Goal: Task Accomplishment & Management: Manage account settings

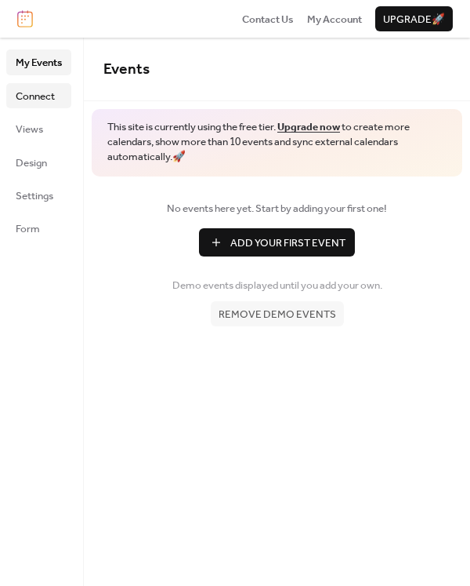
click at [40, 107] on link "Connect" at bounding box center [38, 95] width 65 height 25
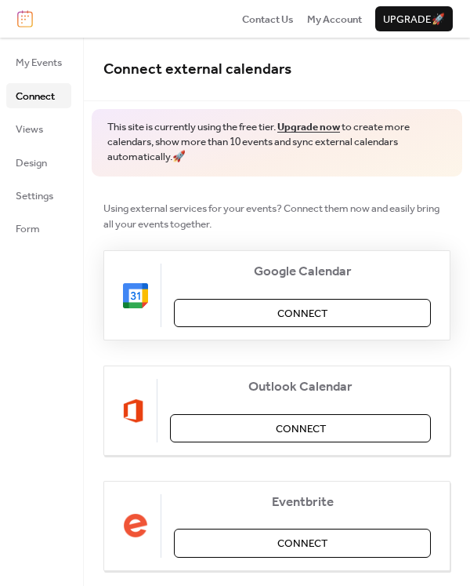
click at [233, 317] on button "Connect" at bounding box center [302, 313] width 257 height 28
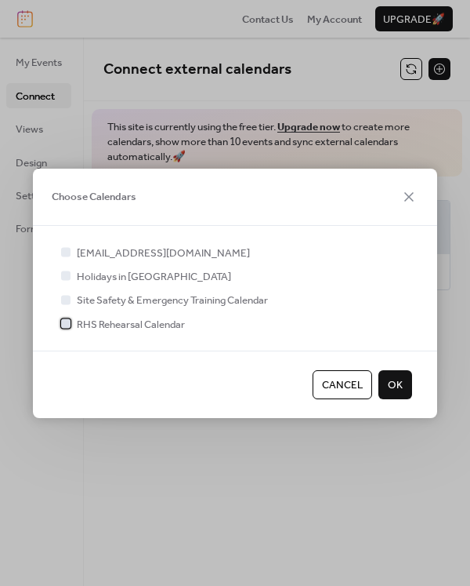
click at [64, 324] on div at bounding box center [65, 322] width 9 height 9
click at [390, 391] on span "OK" at bounding box center [395, 385] width 15 height 16
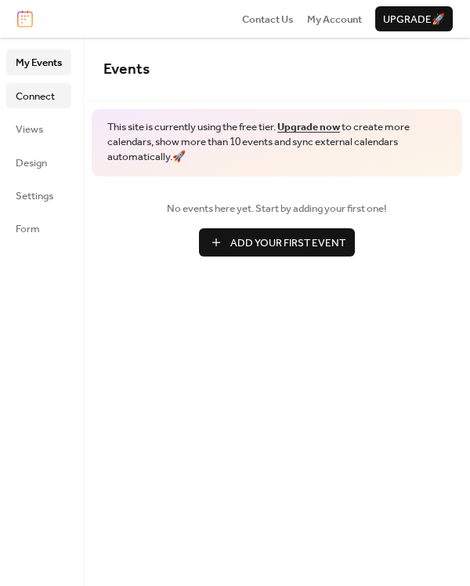
click at [57, 100] on link "Connect" at bounding box center [38, 95] width 65 height 25
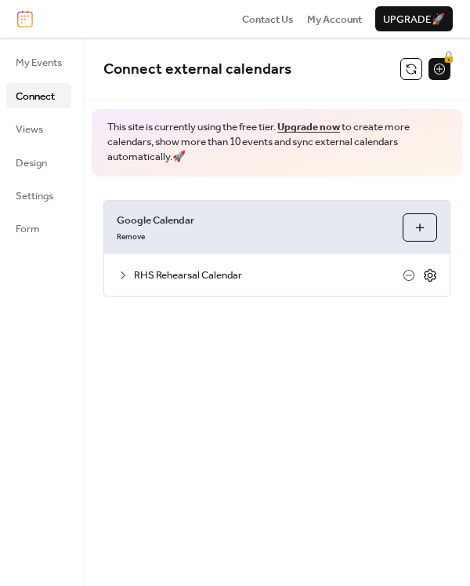
click at [435, 272] on icon at bounding box center [430, 275] width 14 height 14
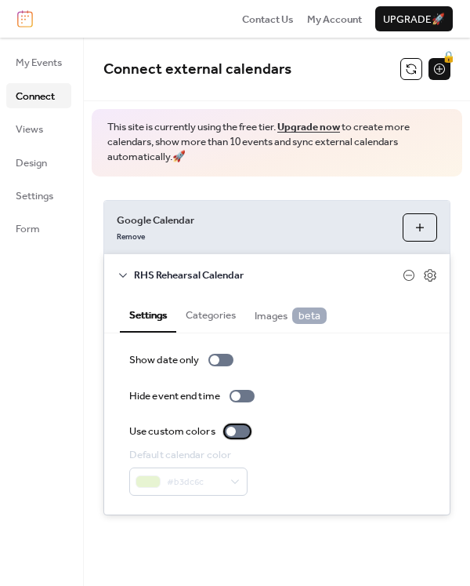
click at [232, 432] on div at bounding box center [231, 431] width 9 height 9
click at [245, 396] on div at bounding box center [242, 396] width 25 height 13
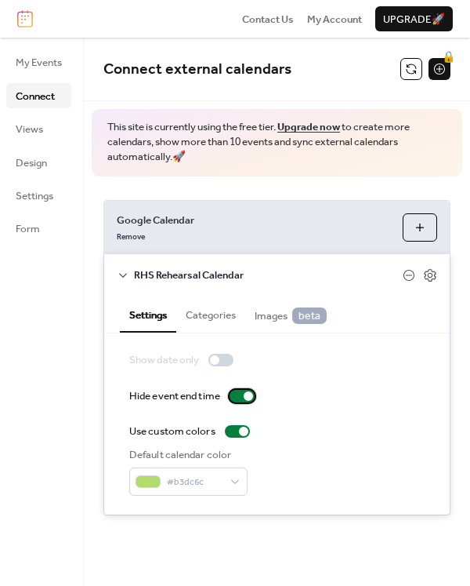
click at [241, 395] on div at bounding box center [242, 396] width 25 height 13
click at [233, 318] on button "Categories" at bounding box center [210, 313] width 69 height 35
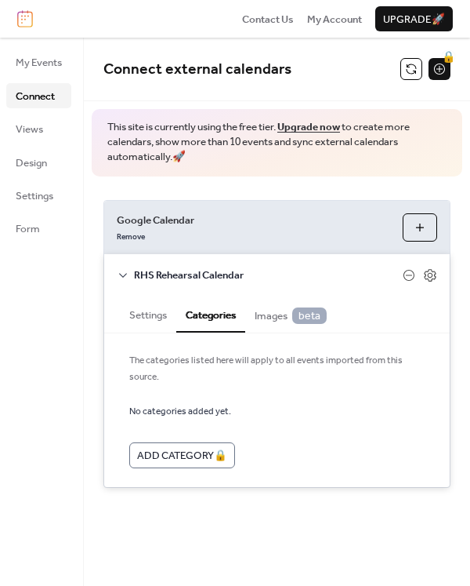
click at [256, 318] on button "Images beta" at bounding box center [290, 314] width 91 height 36
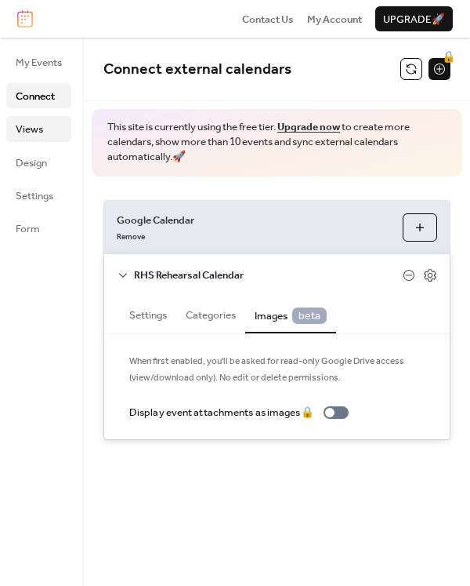
click at [36, 129] on span "Views" at bounding box center [29, 130] width 27 height 16
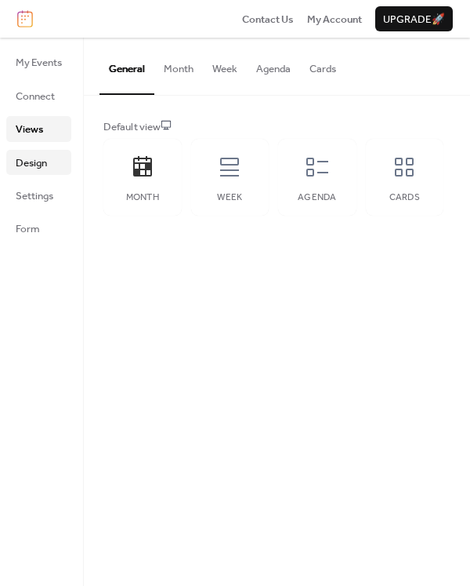
click at [40, 171] on span "Design" at bounding box center [31, 163] width 31 height 16
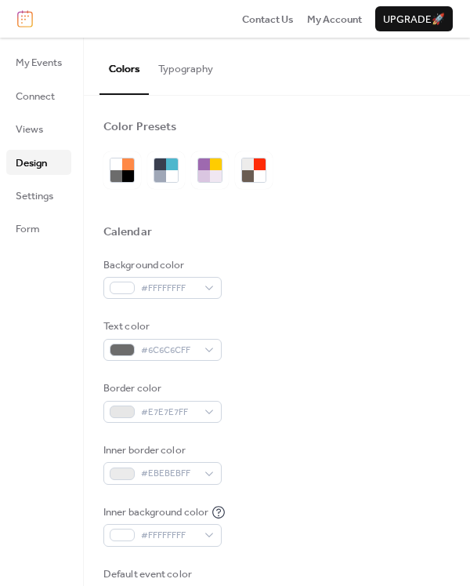
click at [37, 209] on ul "My Events Connect Views Design Settings Form" at bounding box center [38, 144] width 65 height 191
click at [37, 200] on span "Settings" at bounding box center [35, 196] width 38 height 16
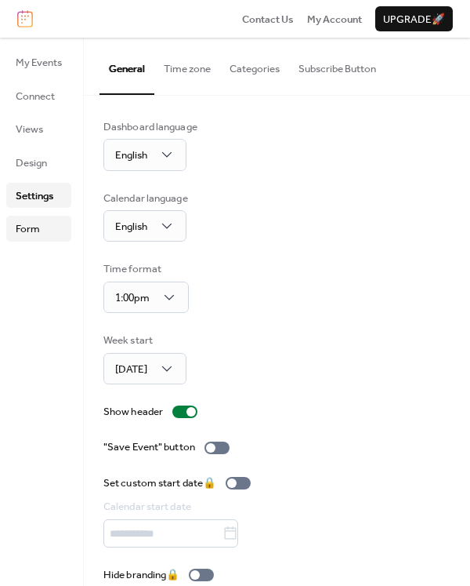
click at [42, 241] on link "Form" at bounding box center [38, 228] width 65 height 25
